Goal: Transaction & Acquisition: Purchase product/service

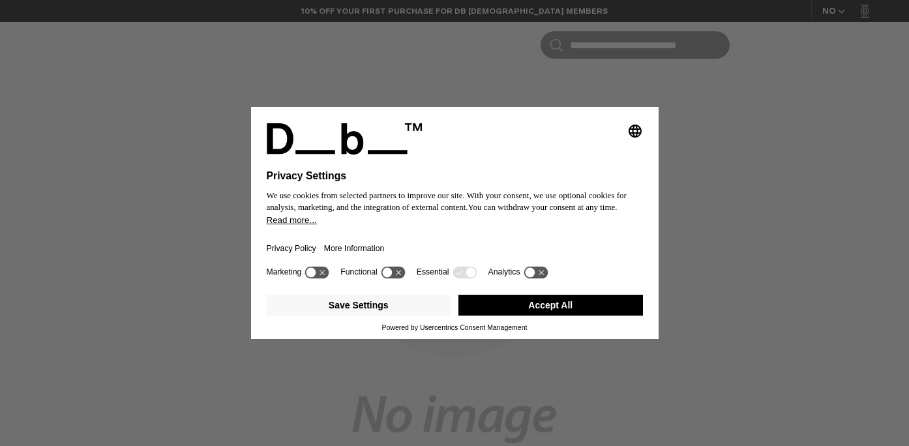
click at [588, 312] on button "Accept All" at bounding box center [551, 305] width 185 height 21
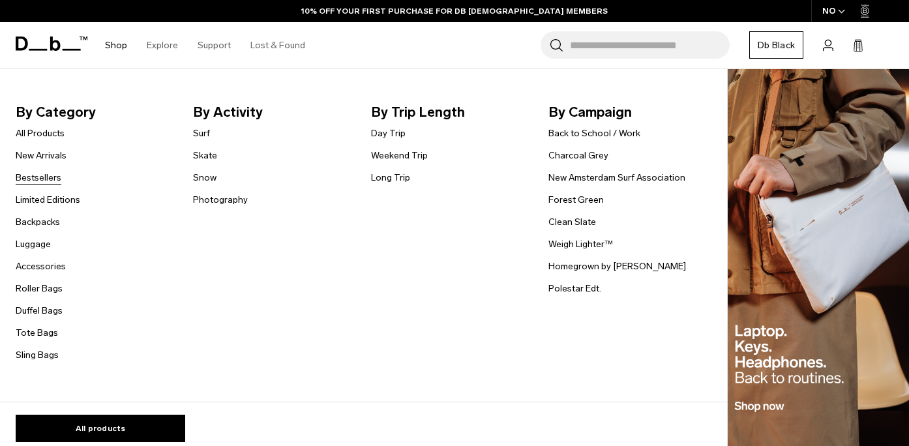
click at [37, 180] on link "Bestsellers" at bounding box center [39, 178] width 46 height 14
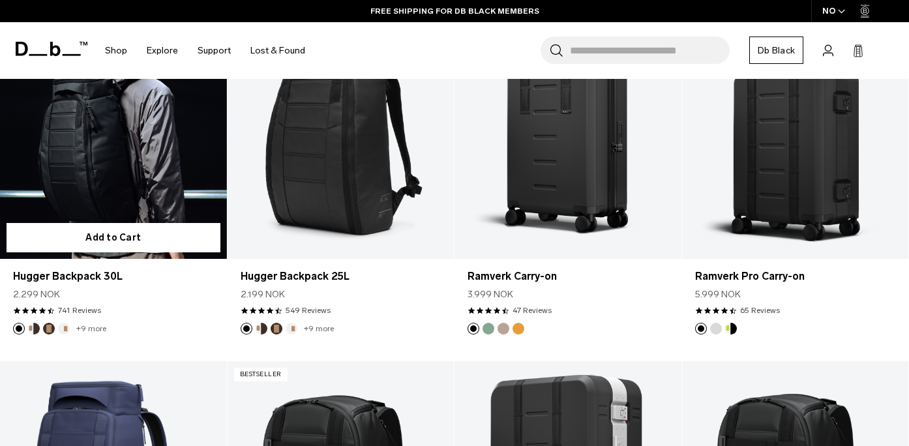
scroll to position [457, 0]
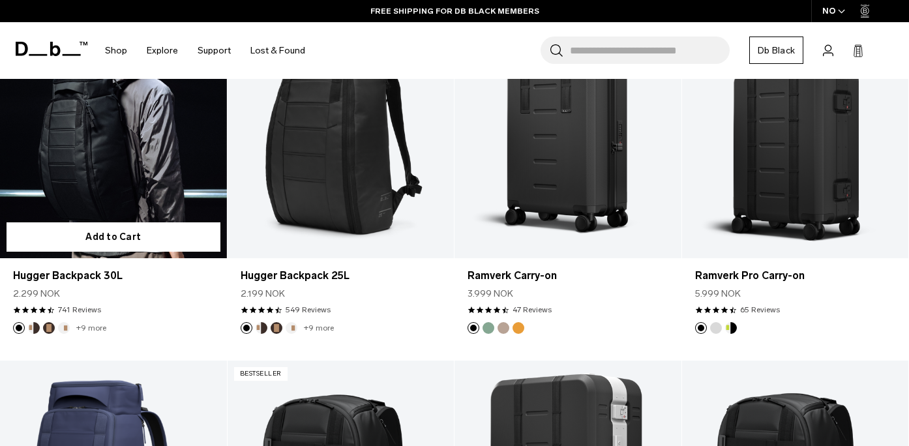
click at [50, 327] on button "Espresso" at bounding box center [49, 328] width 12 height 12
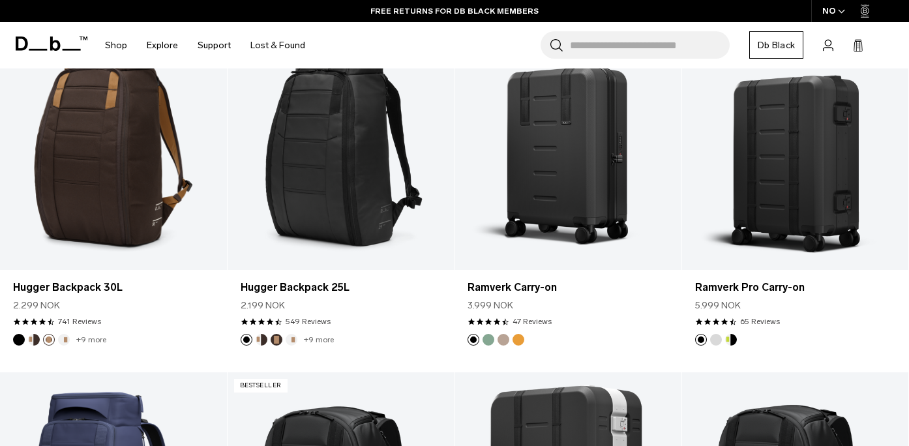
scroll to position [0, 0]
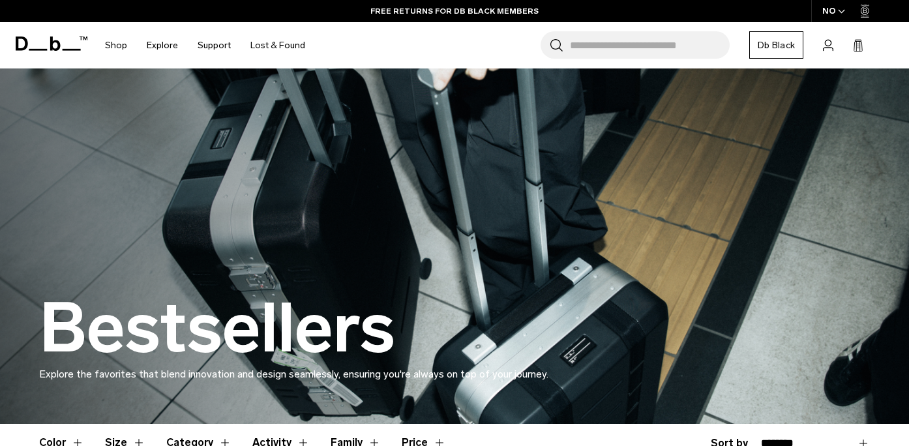
click at [44, 46] on icon at bounding box center [52, 44] width 72 height 14
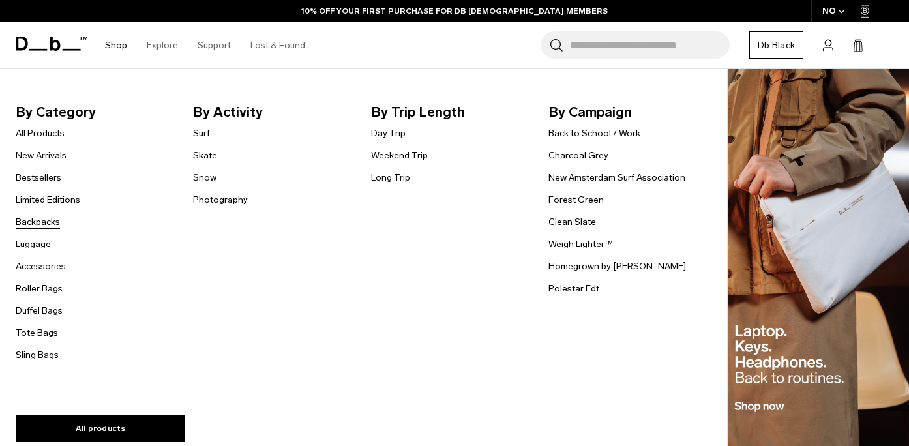
click at [33, 224] on link "Backpacks" at bounding box center [38, 222] width 44 height 14
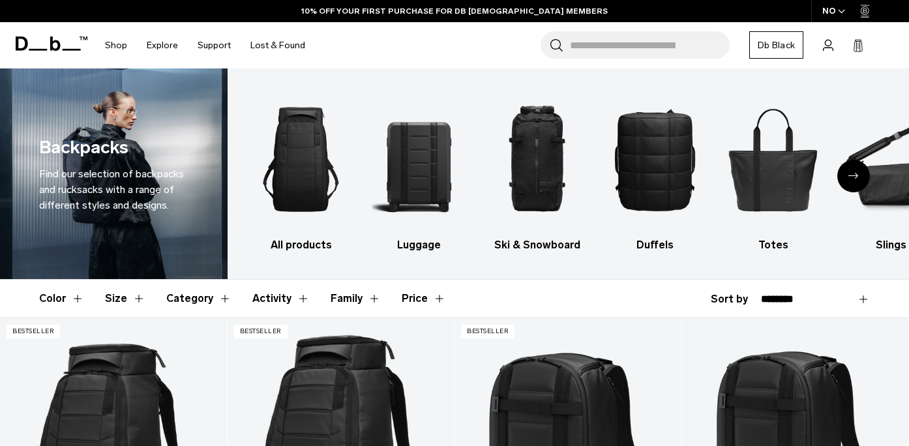
click at [133, 303] on button "Size" at bounding box center [125, 299] width 40 height 38
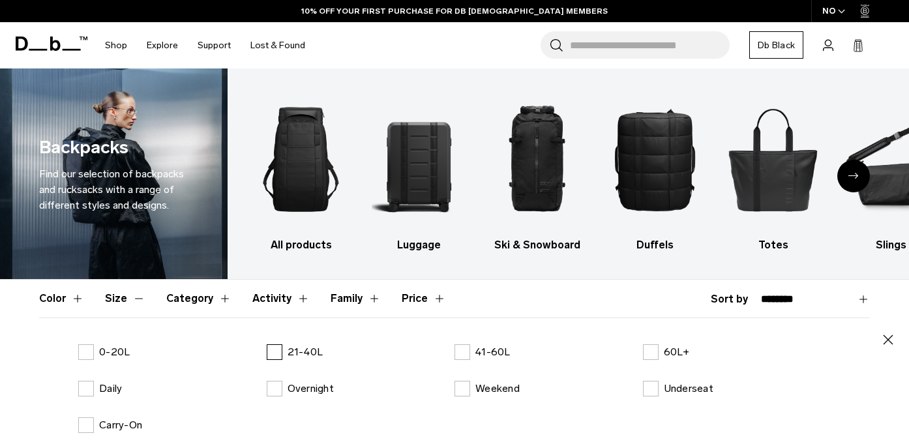
click at [276, 350] on label "21-40L" at bounding box center [295, 352] width 57 height 16
click at [889, 336] on icon "button" at bounding box center [889, 340] width 16 height 16
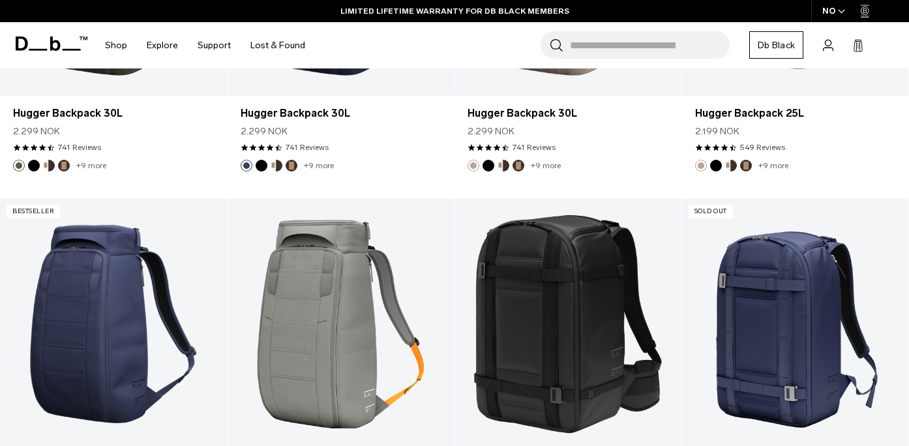
scroll to position [800, 0]
